Goal: Transaction & Acquisition: Book appointment/travel/reservation

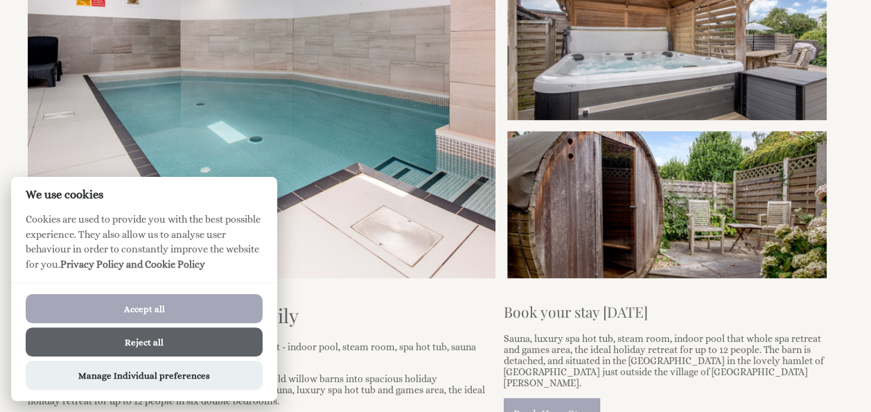
scroll to position [416, 0]
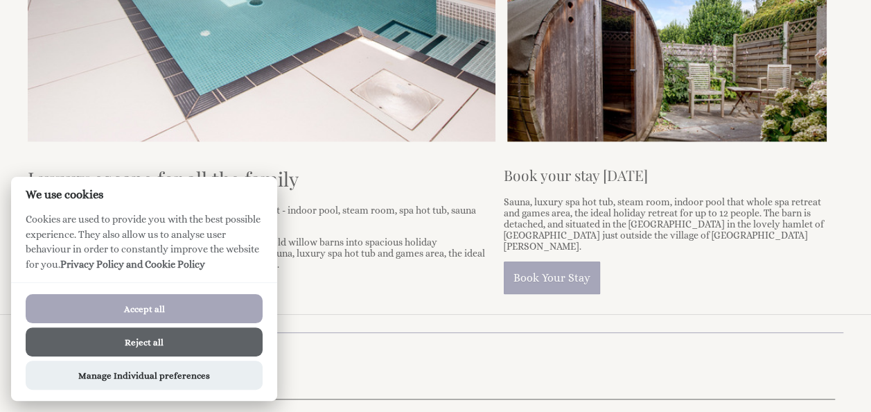
click at [186, 313] on button "Accept all" at bounding box center [144, 308] width 237 height 29
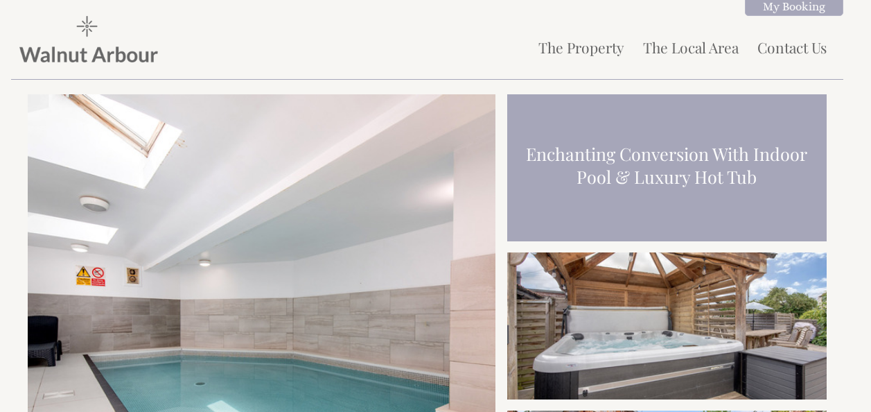
scroll to position [416, 0]
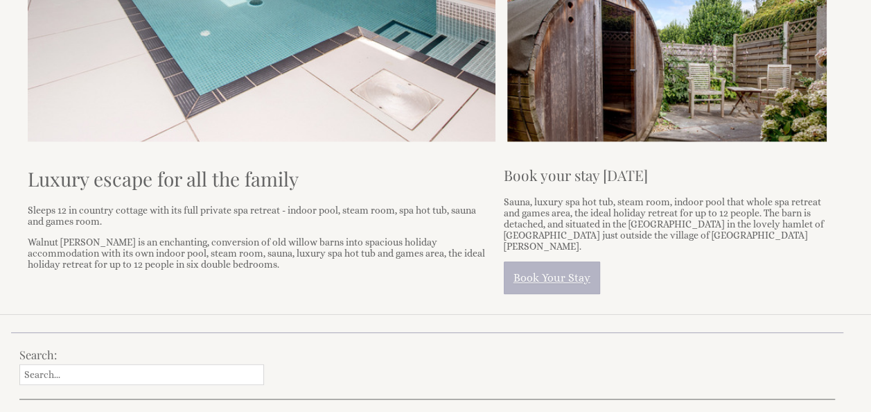
click at [543, 265] on link "Book Your Stay" at bounding box center [552, 277] width 96 height 33
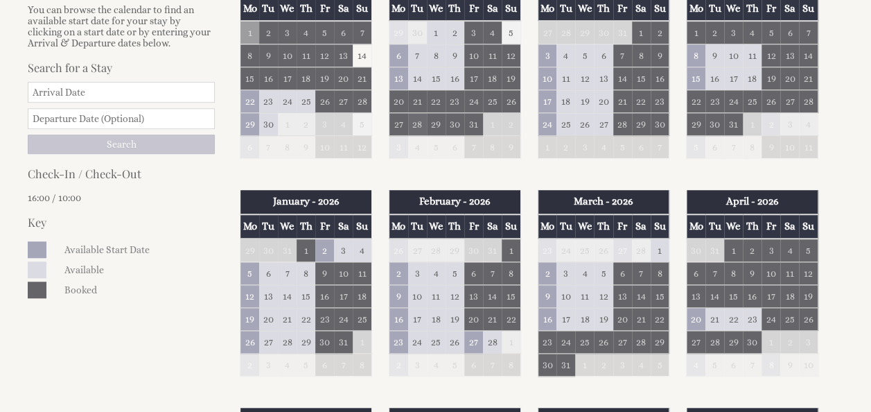
scroll to position [485, 0]
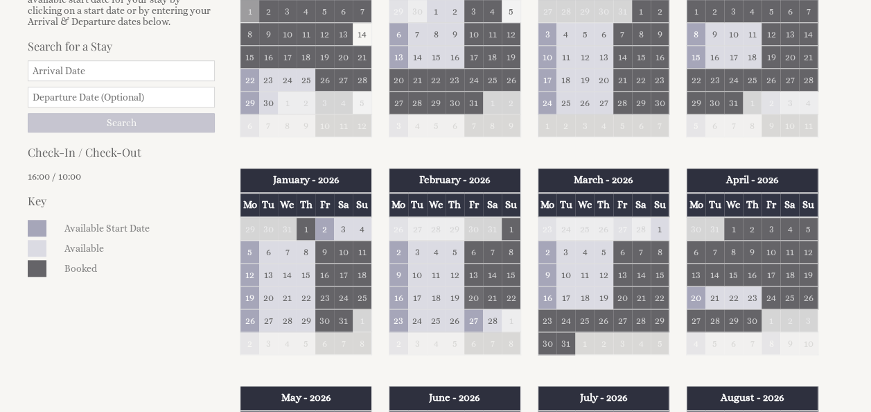
click at [472, 294] on td "20" at bounding box center [473, 297] width 19 height 23
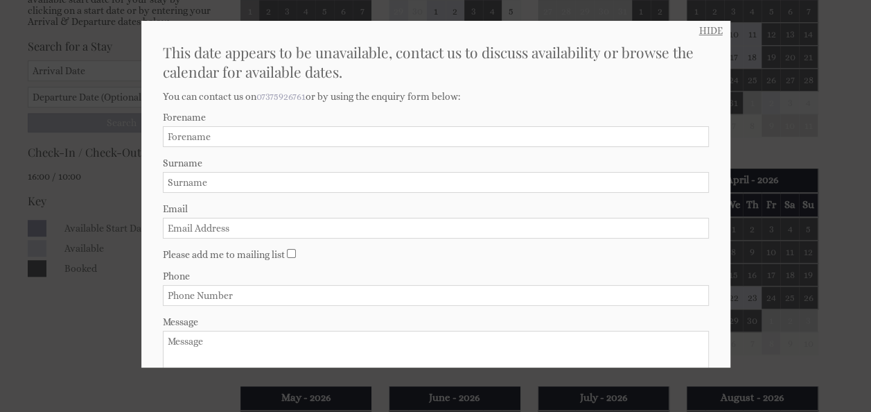
click at [704, 33] on link "HIDE" at bounding box center [711, 30] width 24 height 11
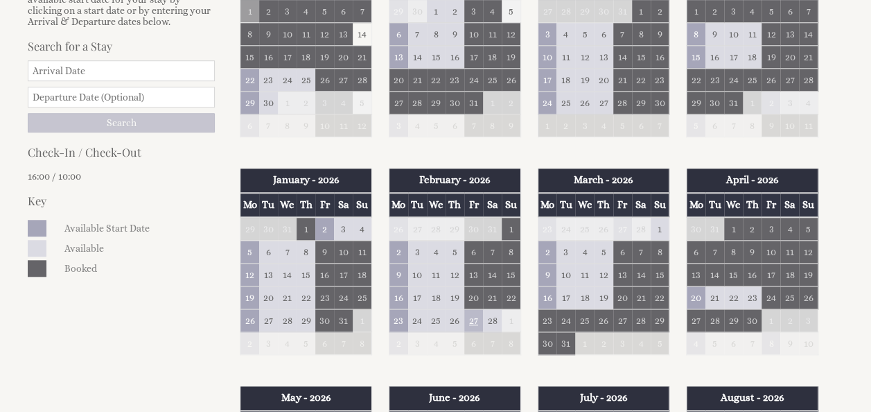
click at [476, 321] on td "27" at bounding box center [473, 320] width 19 height 23
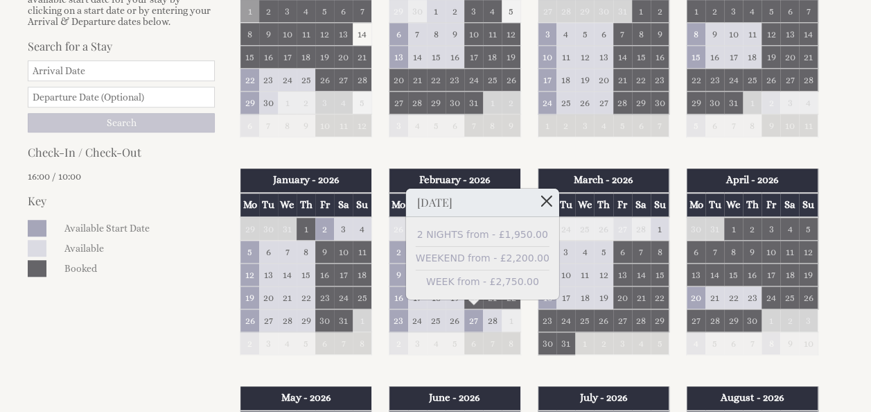
click at [535, 200] on link at bounding box center [547, 200] width 24 height 24
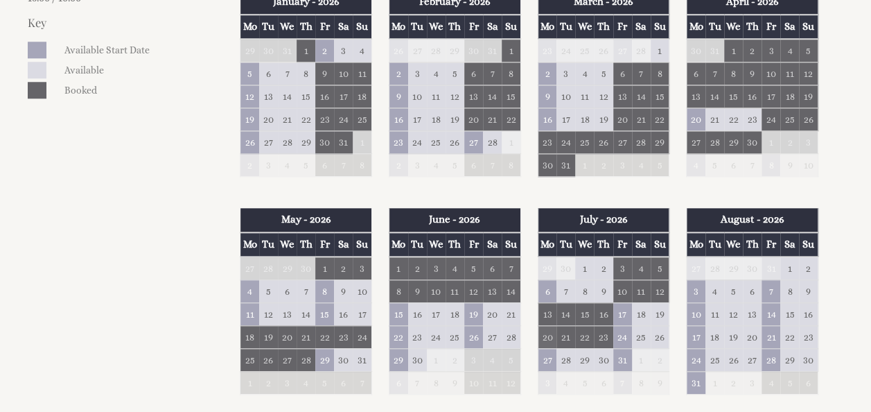
scroll to position [693, 0]
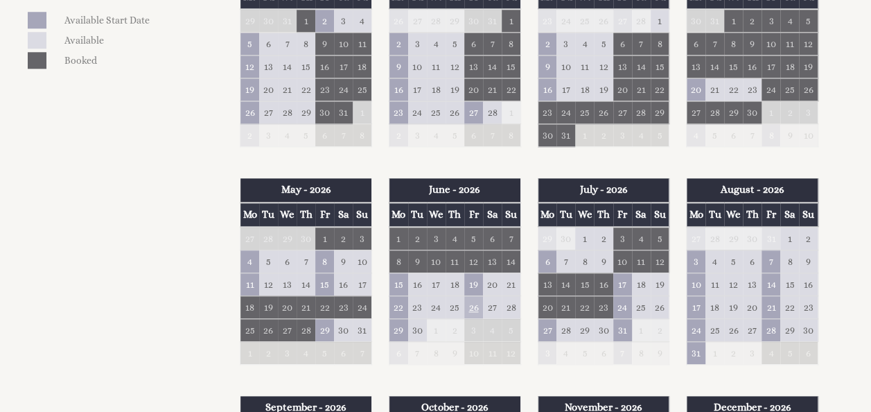
click at [471, 302] on td "26" at bounding box center [473, 306] width 19 height 23
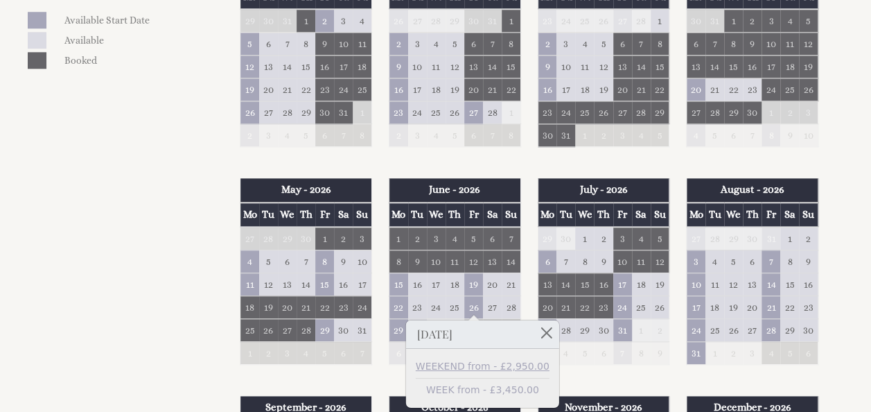
click at [454, 369] on link "WEEKEND from - £2,950.00" at bounding box center [483, 366] width 134 height 15
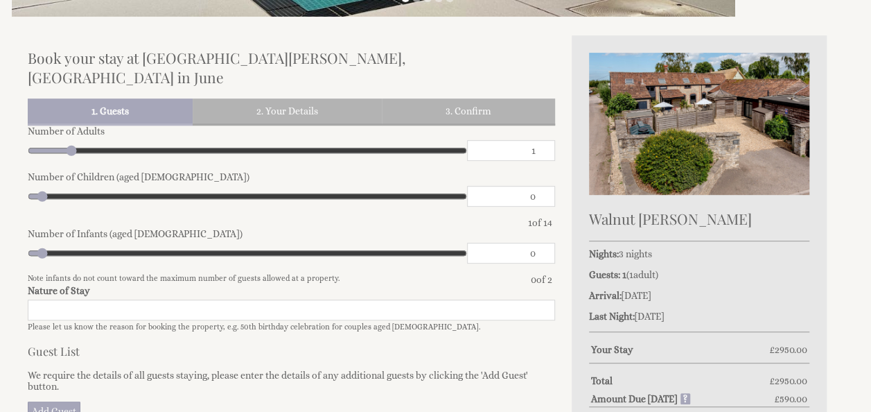
scroll to position [346, 0]
